Goal: Find specific page/section

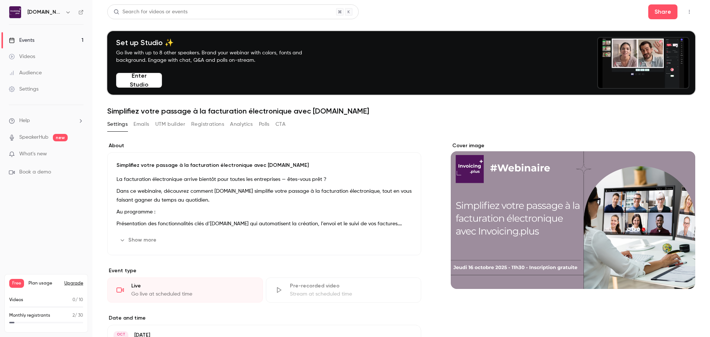
click at [50, 35] on link "Events 1" at bounding box center [46, 40] width 92 height 16
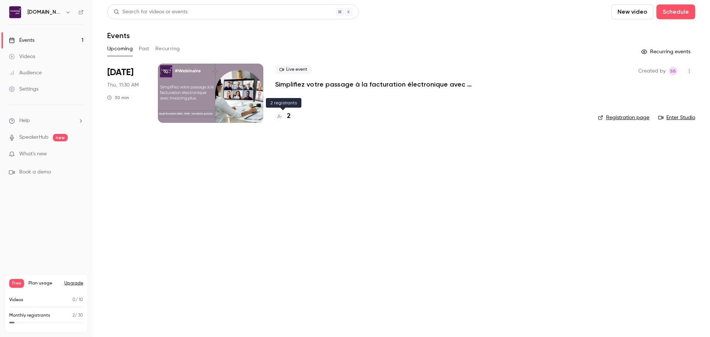
click at [282, 118] on div at bounding box center [279, 116] width 9 height 9
